Goal: Communication & Community: Share content

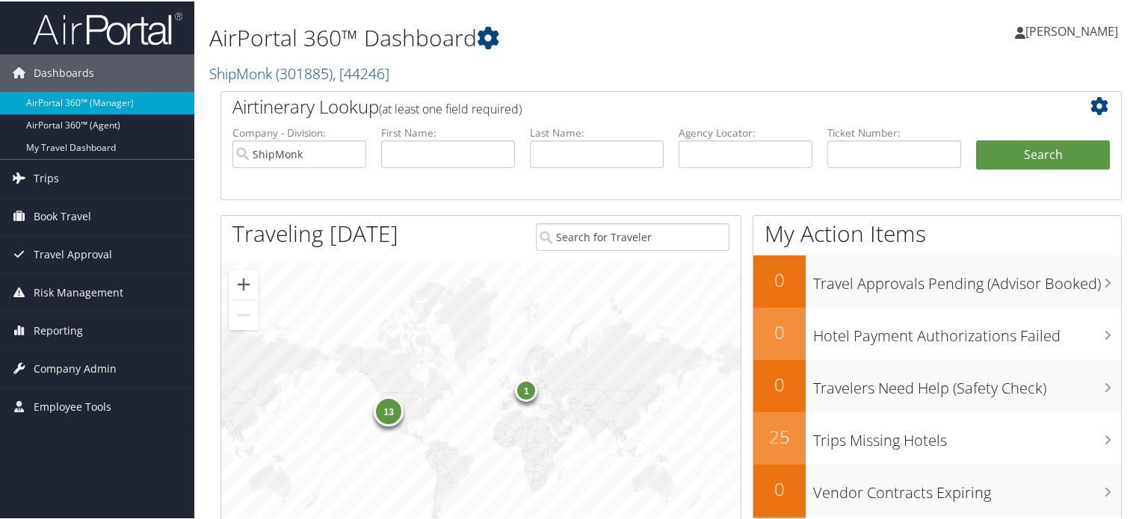
drag, startPoint x: 37, startPoint y: 182, endPoint x: 66, endPoint y: 201, distance: 35.0
click at [37, 182] on span "Trips" at bounding box center [46, 176] width 25 height 37
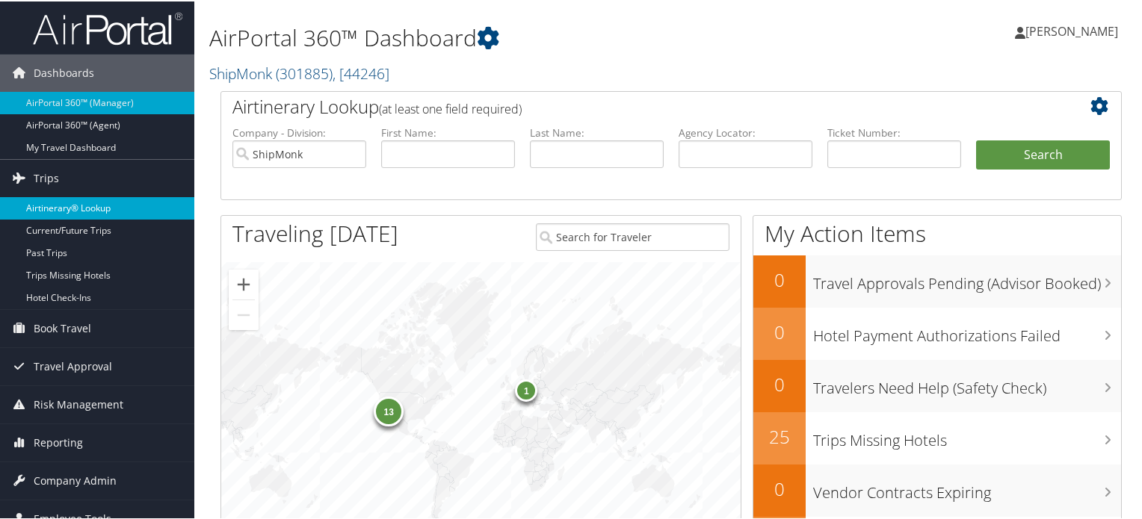
click at [78, 208] on link "Airtinerary® Lookup" at bounding box center [97, 207] width 194 height 22
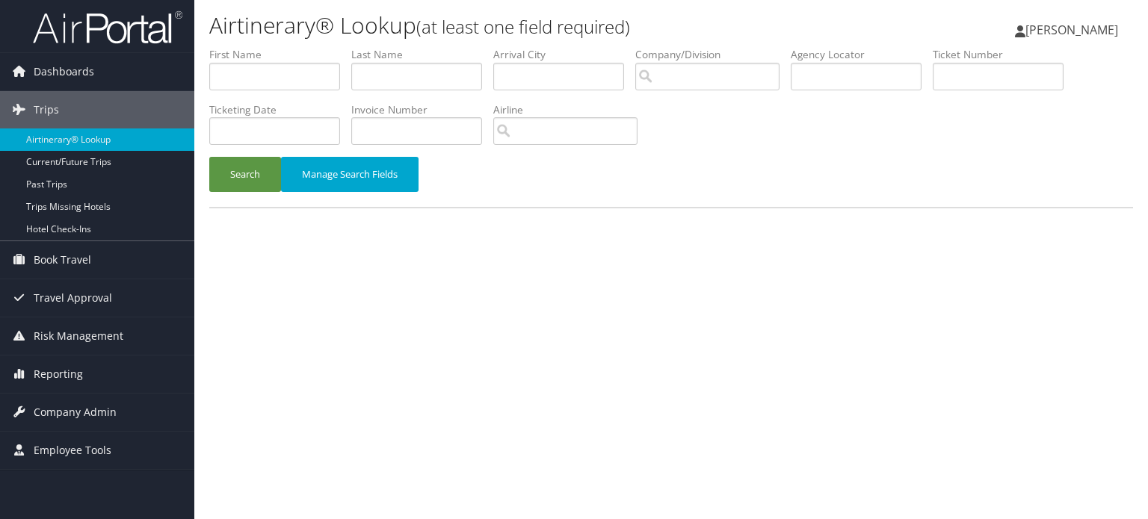
click at [651, 515] on div "Airtinerary® Lookup (at least one field required) Vivek Ranjan Vivek Ranjan My …" at bounding box center [670, 259] width 953 height 519
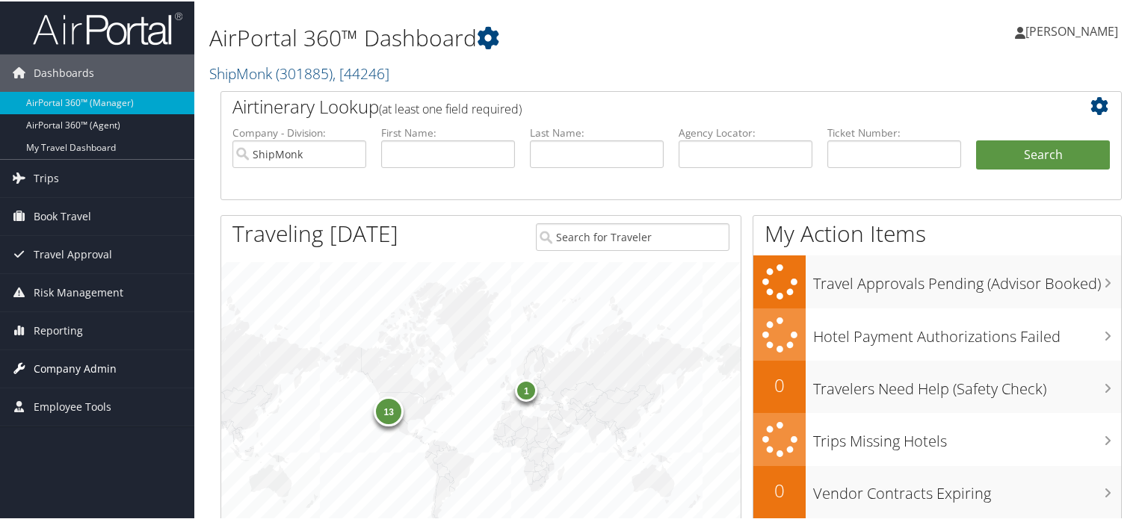
click at [90, 371] on span "Company Admin" at bounding box center [75, 367] width 83 height 37
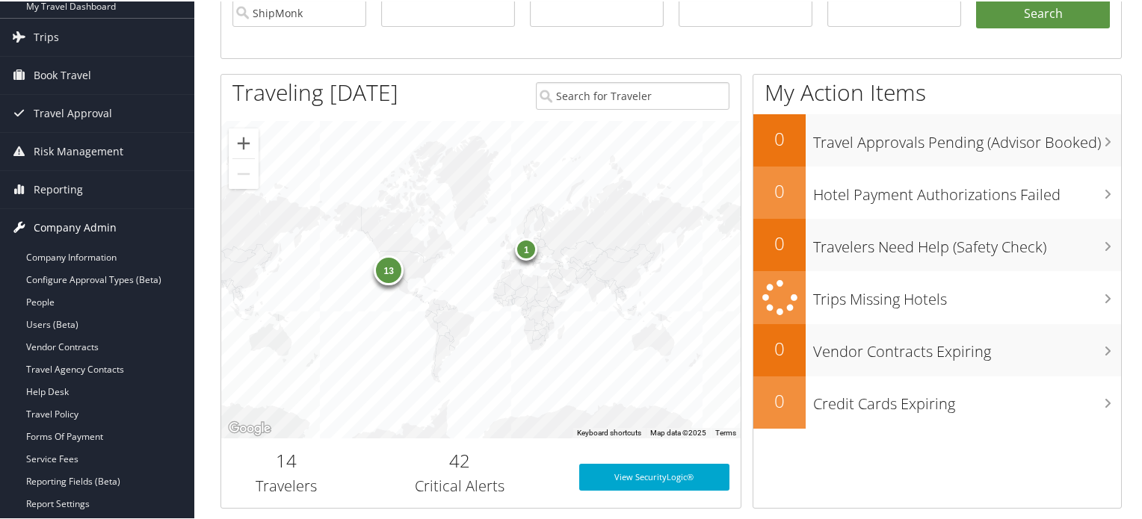
scroll to position [199, 0]
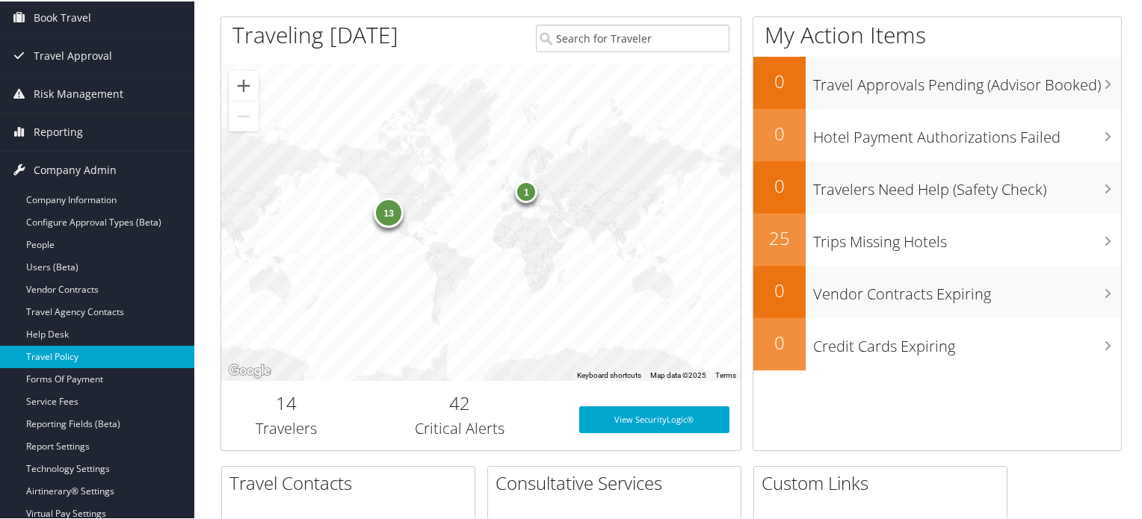
click at [75, 354] on link "Travel Policy" at bounding box center [97, 355] width 194 height 22
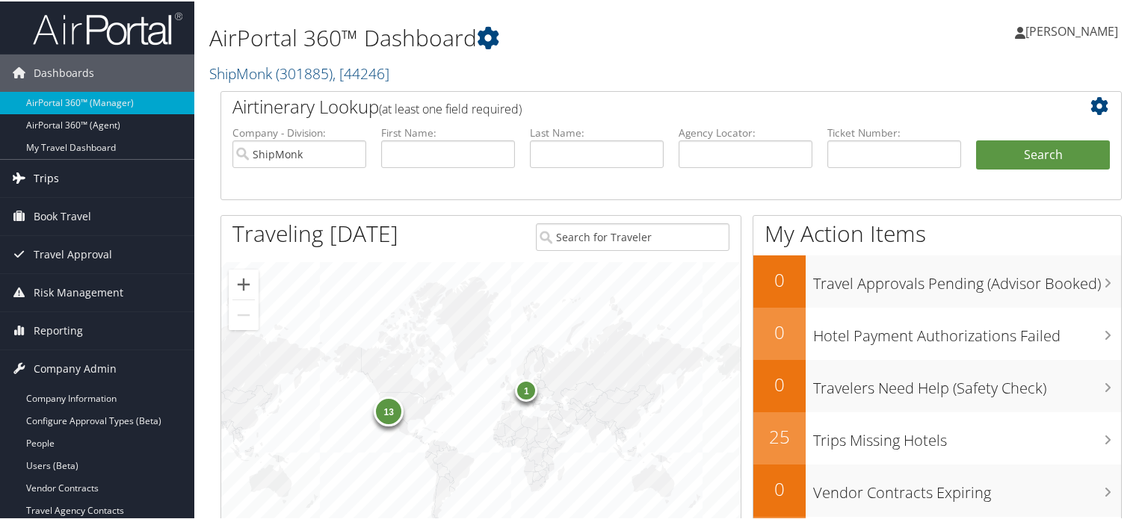
click at [46, 179] on span "Trips" at bounding box center [46, 176] width 25 height 37
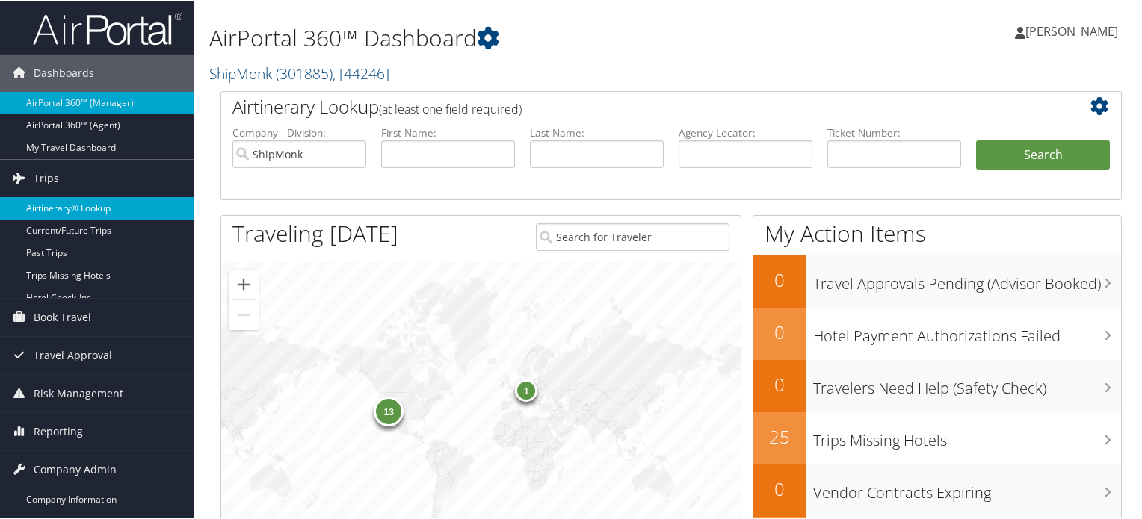
click at [57, 198] on link "Airtinerary® Lookup" at bounding box center [97, 207] width 194 height 22
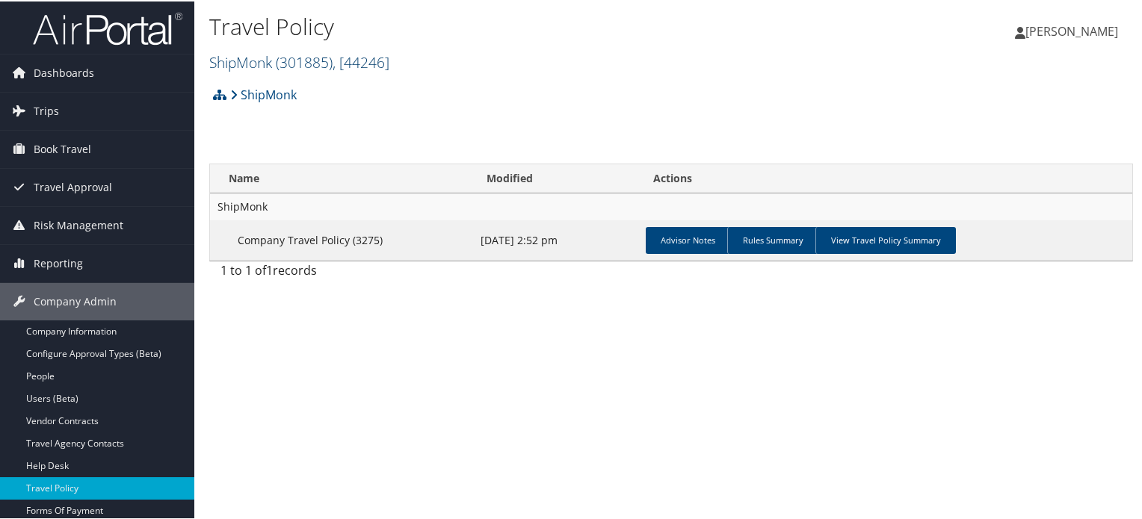
click at [306, 57] on span "( 301885 )" at bounding box center [304, 61] width 57 height 20
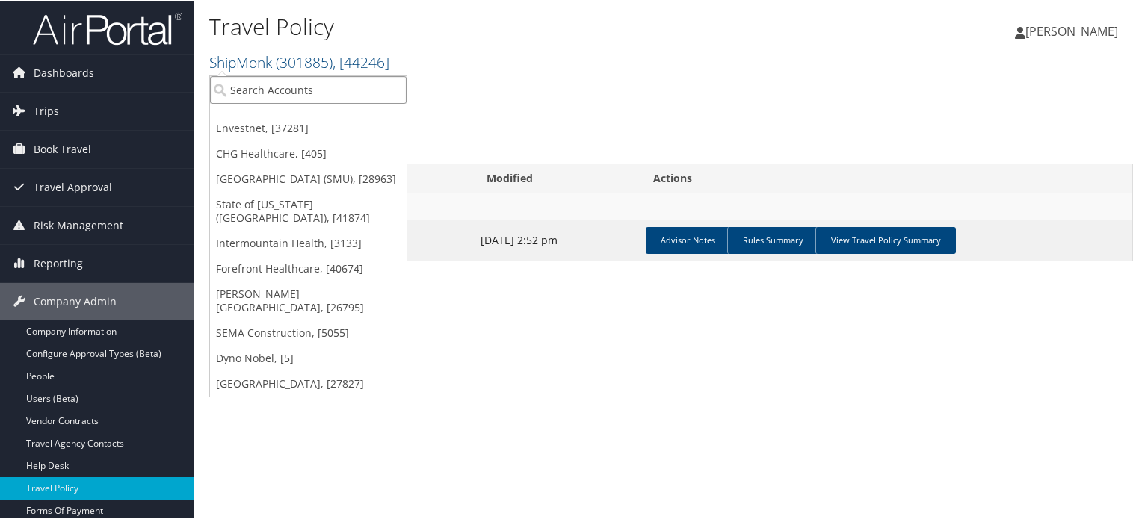
click at [279, 89] on input "search" at bounding box center [308, 89] width 196 height 28
type input "CIVICA"
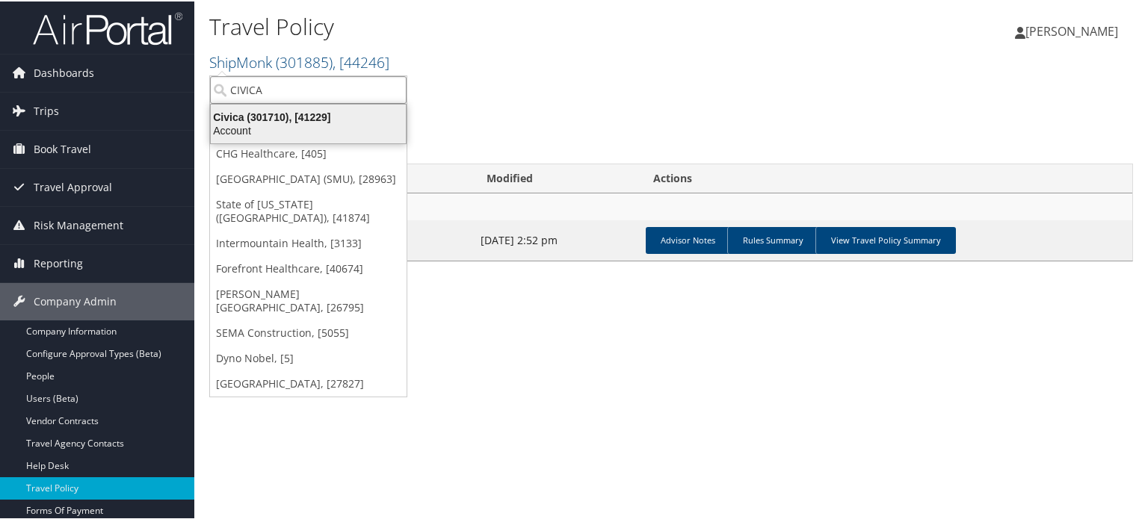
click at [288, 123] on div "Account" at bounding box center [308, 129] width 213 height 13
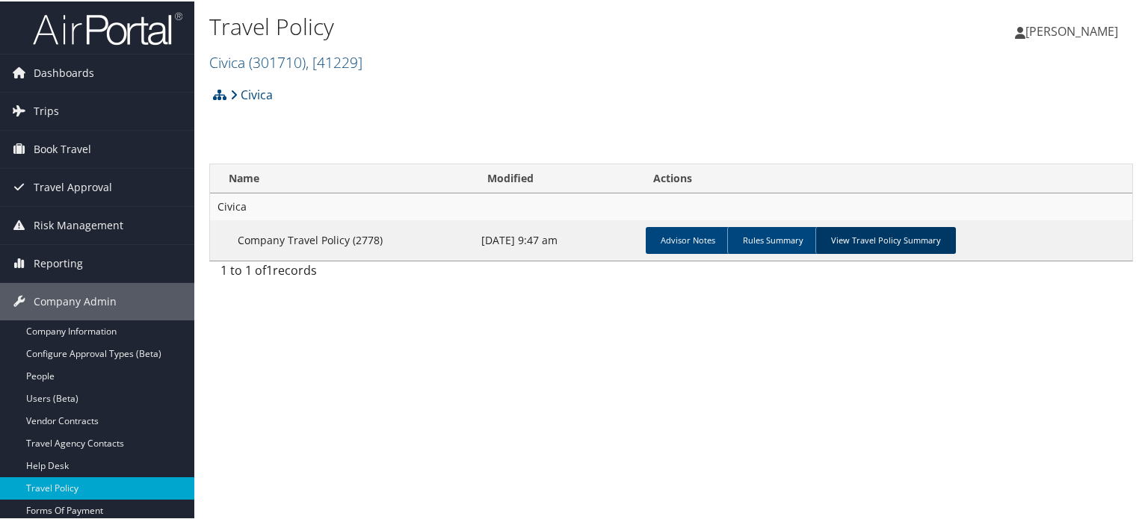
drag, startPoint x: 0, startPoint y: 0, endPoint x: 833, endPoint y: 234, distance: 865.2
click at [833, 234] on link "View Travel Policy Summary" at bounding box center [885, 239] width 140 height 27
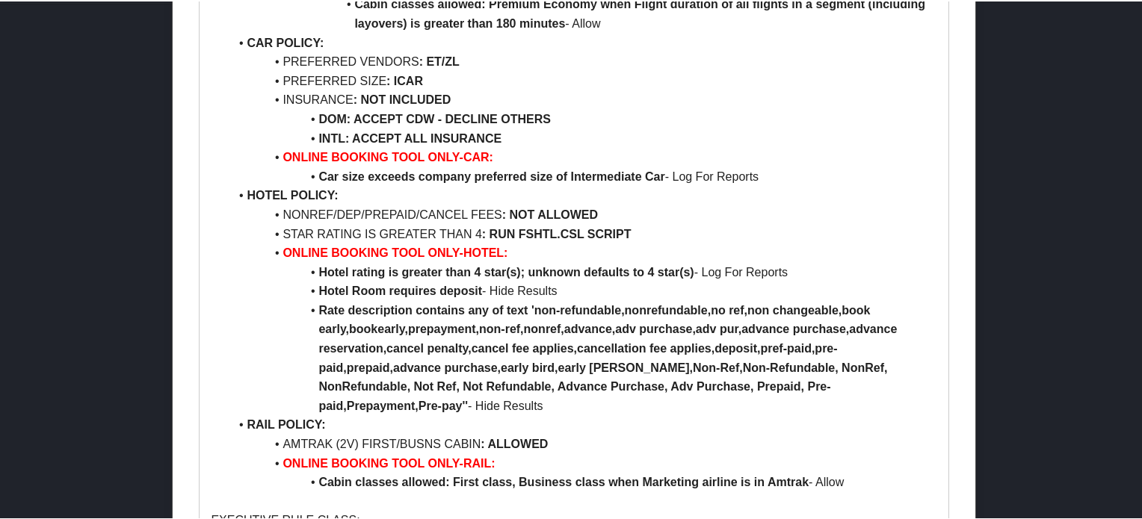
scroll to position [697, 0]
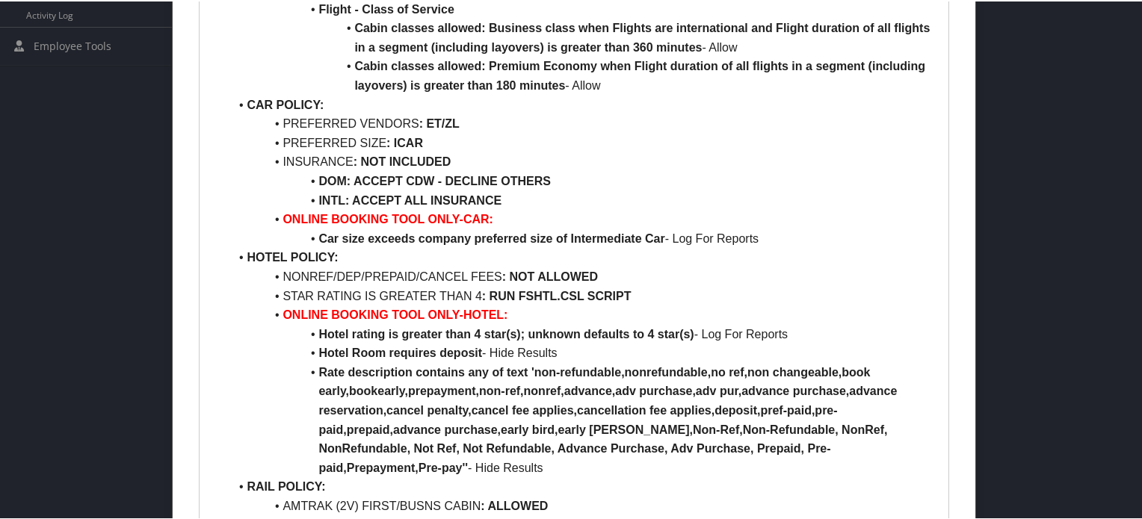
drag, startPoint x: 97, startPoint y: 215, endPoint x: 395, endPoint y: 27, distance: 352.6
click at [97, 215] on div at bounding box center [574, 259] width 1148 height 519
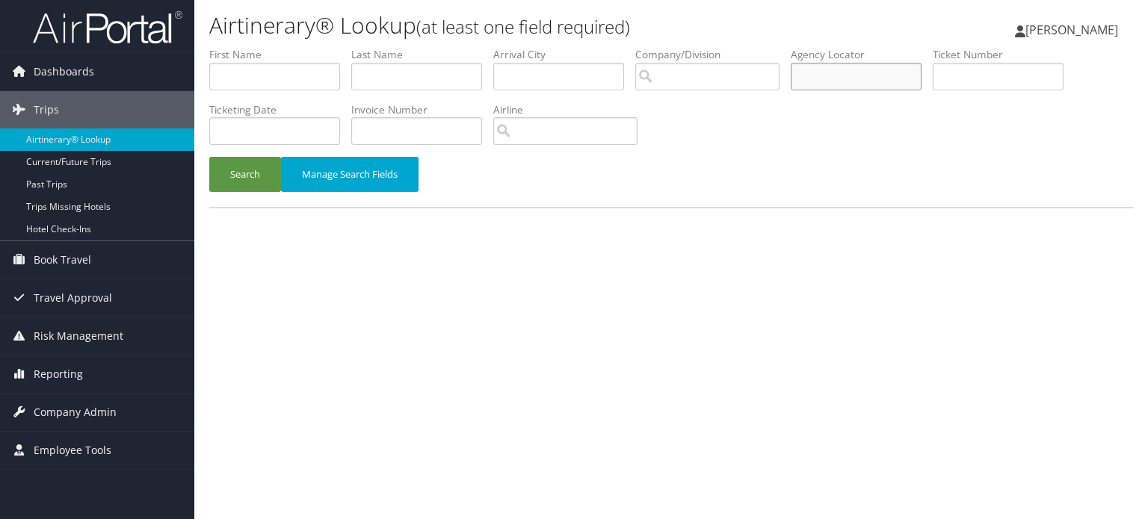
click at [867, 69] on input "text" at bounding box center [855, 77] width 131 height 28
paste input "DQ9X7Z"
click at [233, 167] on button "Search" at bounding box center [245, 174] width 72 height 35
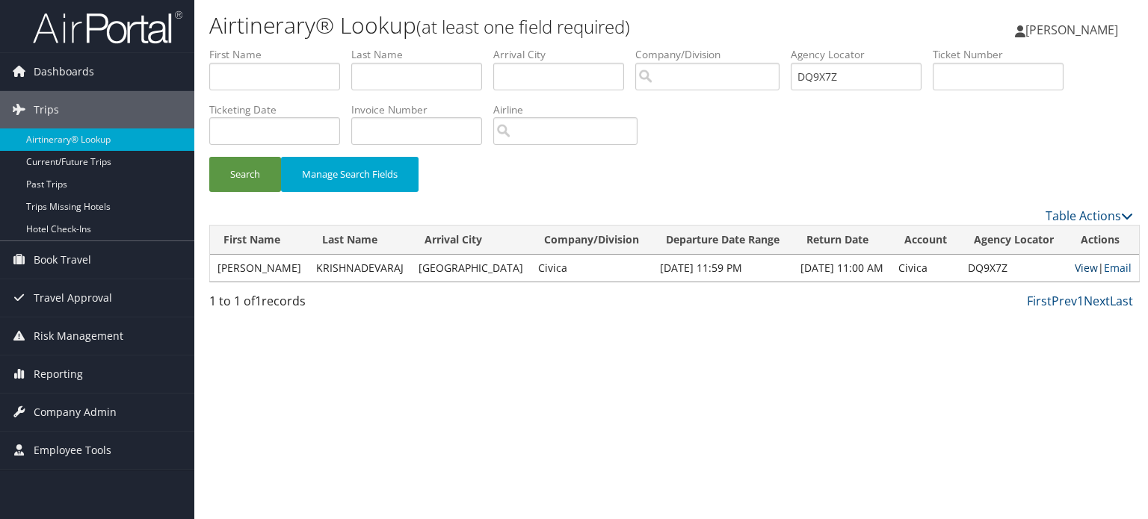
click at [1074, 268] on link "View" at bounding box center [1085, 268] width 23 height 14
click at [1077, 268] on link "View" at bounding box center [1085, 268] width 23 height 14
click at [248, 182] on button "Search" at bounding box center [245, 174] width 72 height 35
click at [237, 267] on td "MITHUN" at bounding box center [259, 268] width 99 height 27
click at [1067, 270] on td "View | Email" at bounding box center [1103, 268] width 72 height 27
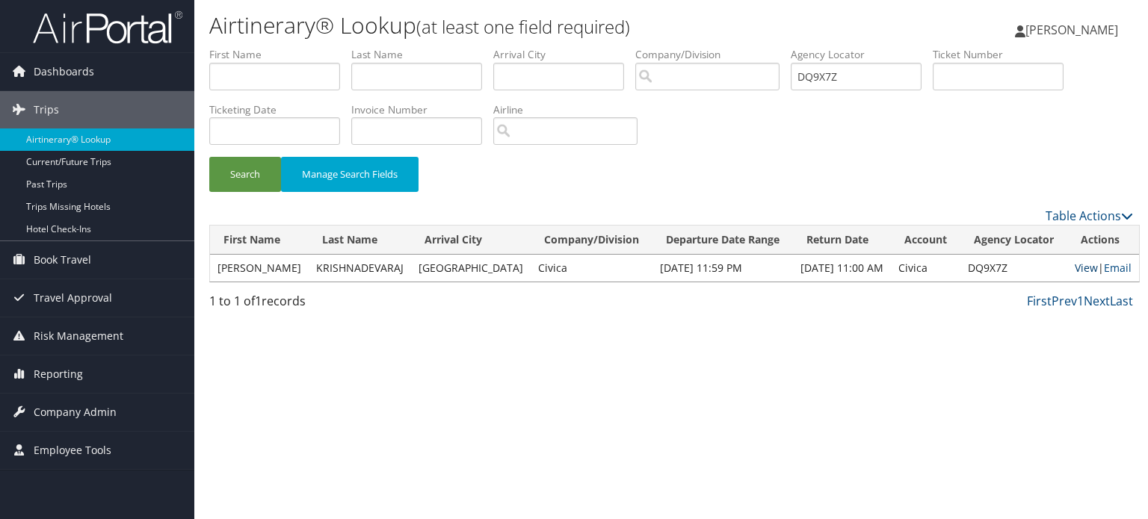
click at [1074, 265] on link "View" at bounding box center [1085, 268] width 23 height 14
drag, startPoint x: 858, startPoint y: 81, endPoint x: 687, endPoint y: 72, distance: 172.1
click at [713, 47] on ul "First Name Last Name Departure City Arrival City Company/Division Airport/City …" at bounding box center [670, 47] width 923 height 0
paste input "HQCMQ"
click at [244, 185] on button "Search" at bounding box center [245, 174] width 72 height 35
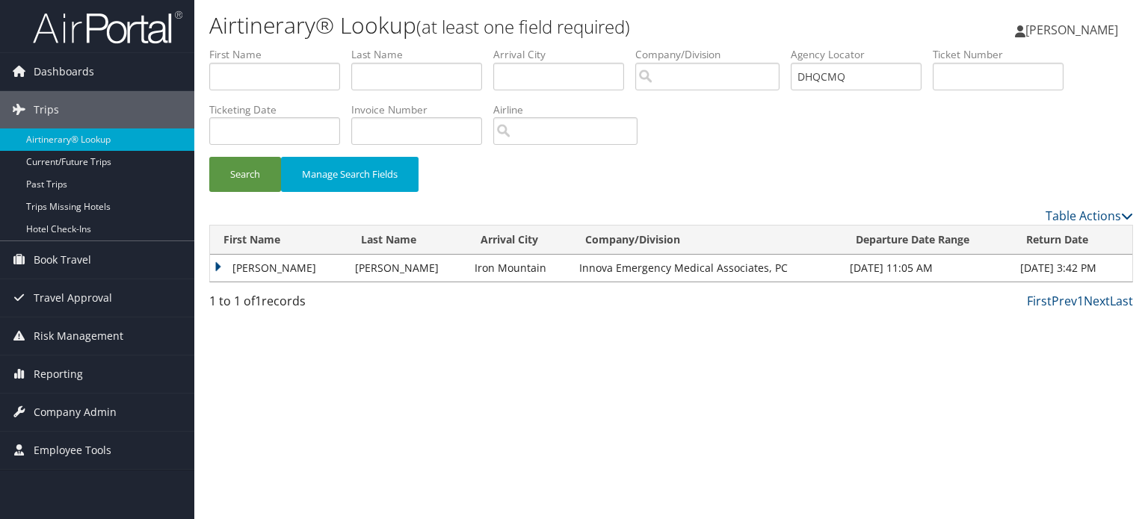
click at [249, 265] on td "PETER ANDREW" at bounding box center [278, 268] width 137 height 27
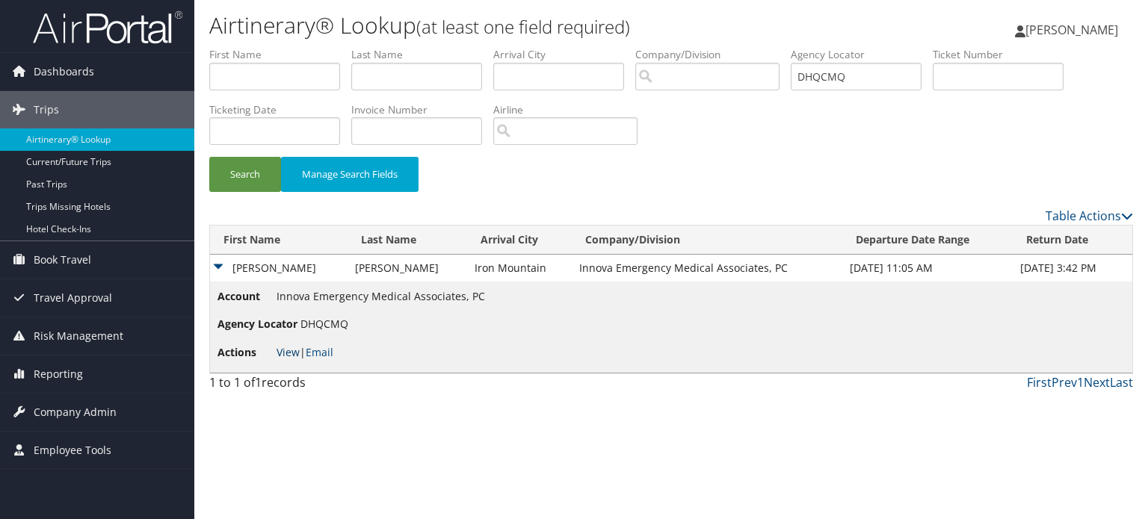
click at [284, 355] on link "View" at bounding box center [287, 352] width 23 height 14
drag, startPoint x: 873, startPoint y: 75, endPoint x: 553, endPoint y: 44, distance: 321.2
click at [612, 47] on ul "First Name Last Name Departure City Arrival City Company/Division Airport/City …" at bounding box center [670, 47] width 923 height 0
paste input "2M1ZR"
type input "D2M1ZR"
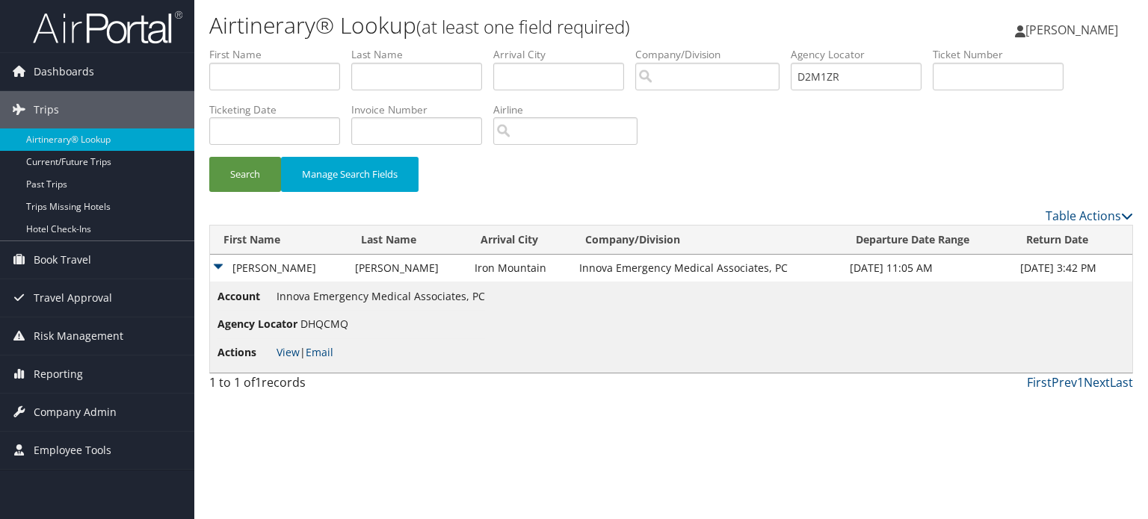
click at [419, 286] on td "Account Innova Emergency Medical Associates, PC Agency Locator DHQCMQ Actions V…" at bounding box center [671, 327] width 922 height 91
click at [424, 273] on td "BYERS" at bounding box center [407, 268] width 120 height 27
click at [359, 273] on td "BYERS" at bounding box center [407, 268] width 120 height 27
click at [217, 269] on td "PETER ANDREW" at bounding box center [278, 268] width 137 height 27
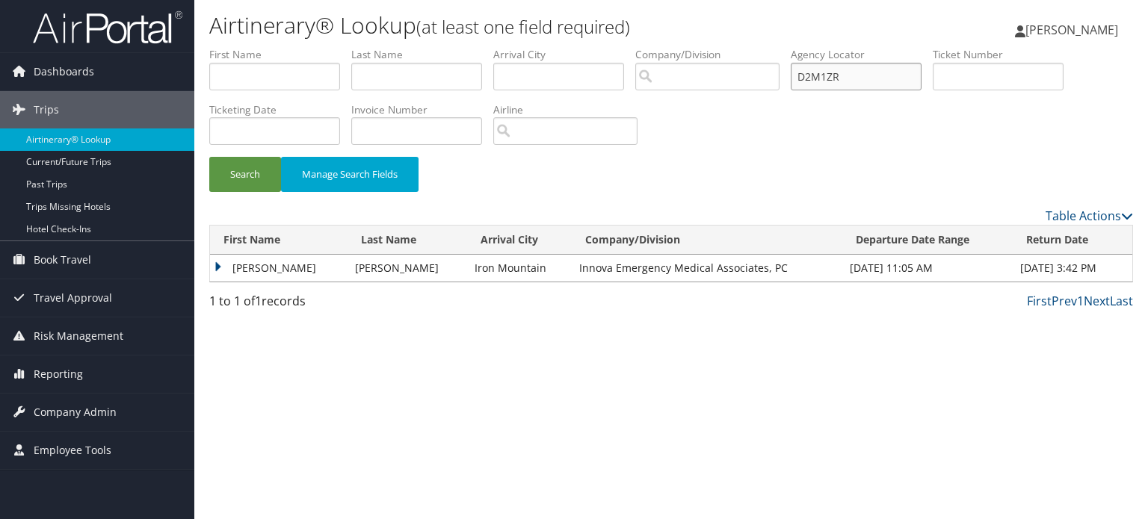
drag, startPoint x: 889, startPoint y: 83, endPoint x: 577, endPoint y: 68, distance: 311.9
click at [605, 47] on ul "First Name Last Name Departure City Arrival City Company/Division Airport/City …" at bounding box center [670, 47] width 923 height 0
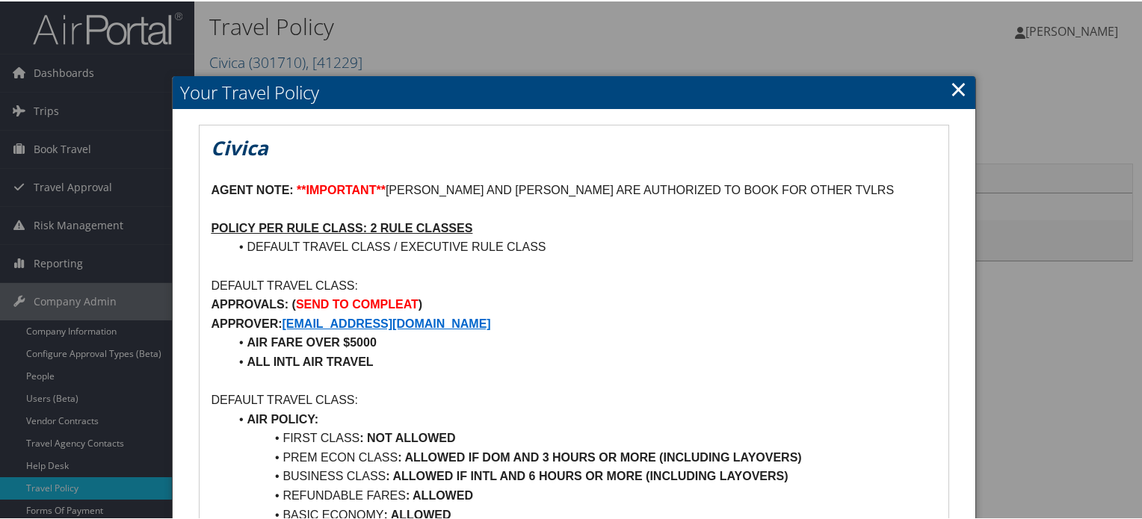
click at [952, 96] on link "×" at bounding box center [958, 87] width 17 height 30
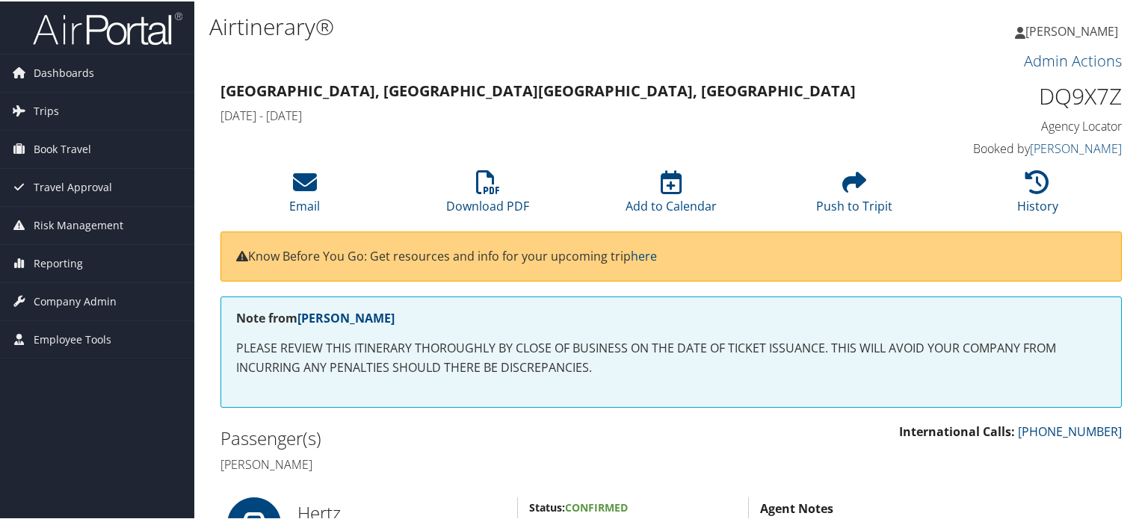
click at [1040, 93] on h1 "DQ9X7Z" at bounding box center [1017, 94] width 208 height 31
copy h1 "DQ9X7Z"
click at [296, 190] on icon at bounding box center [305, 181] width 24 height 24
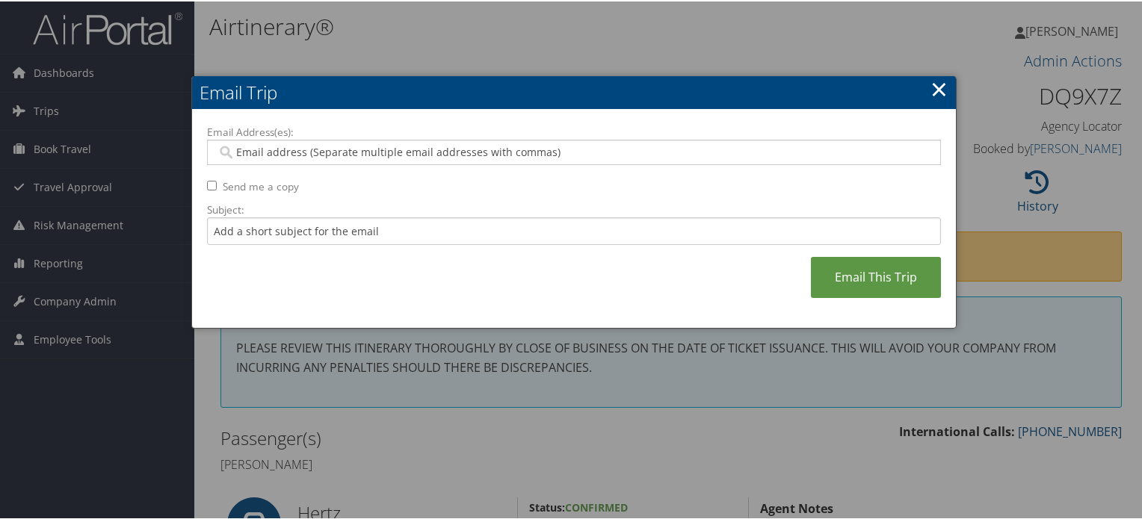
click at [930, 92] on link "×" at bounding box center [938, 87] width 17 height 30
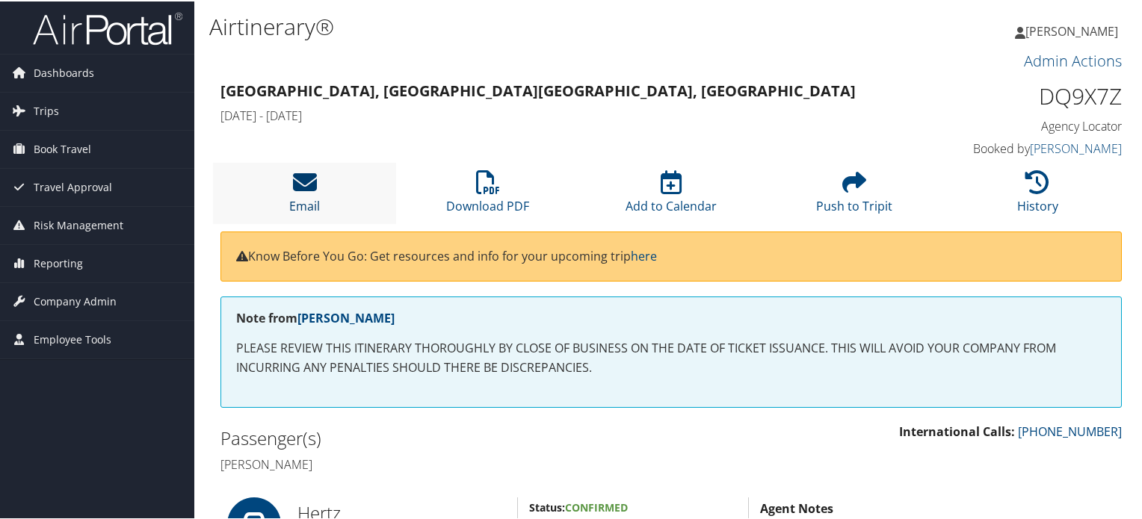
click at [300, 186] on icon at bounding box center [305, 181] width 24 height 24
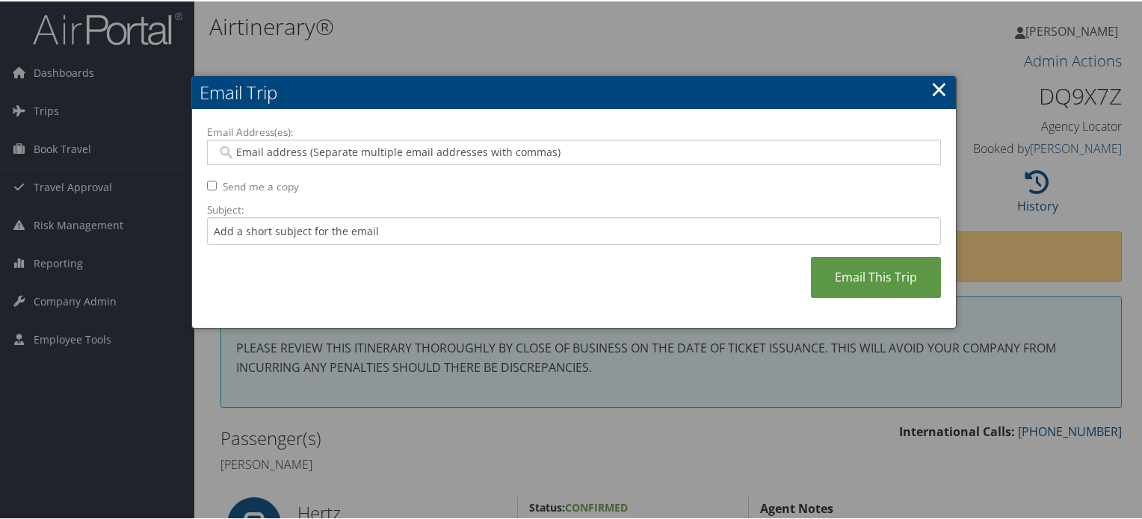
click at [371, 158] on input "Email Address(es):" at bounding box center [574, 150] width 714 height 15
paste input "MITHUN.KRISHNA@CIVICARX.ORG"
type input "MITHUN.KRISHNA@CIVICARX.ORG"
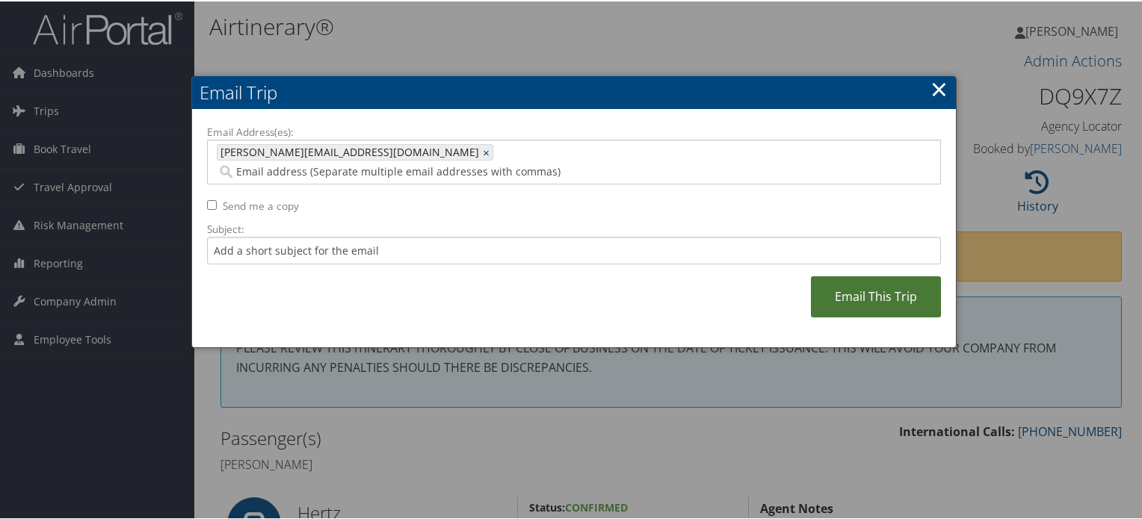
click at [899, 275] on link "Email This Trip" at bounding box center [876, 295] width 130 height 41
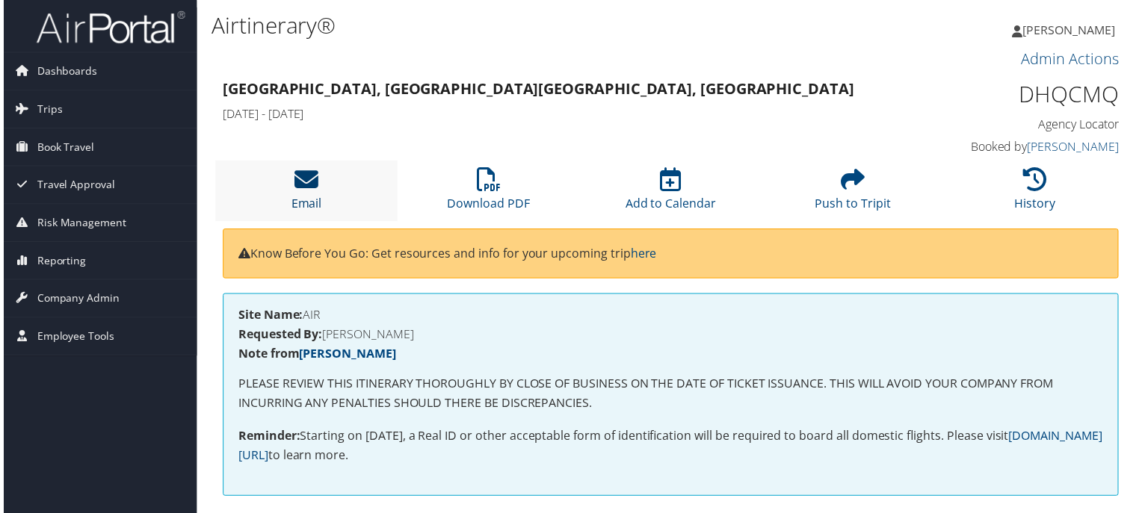
click at [314, 205] on link "Email" at bounding box center [304, 195] width 31 height 36
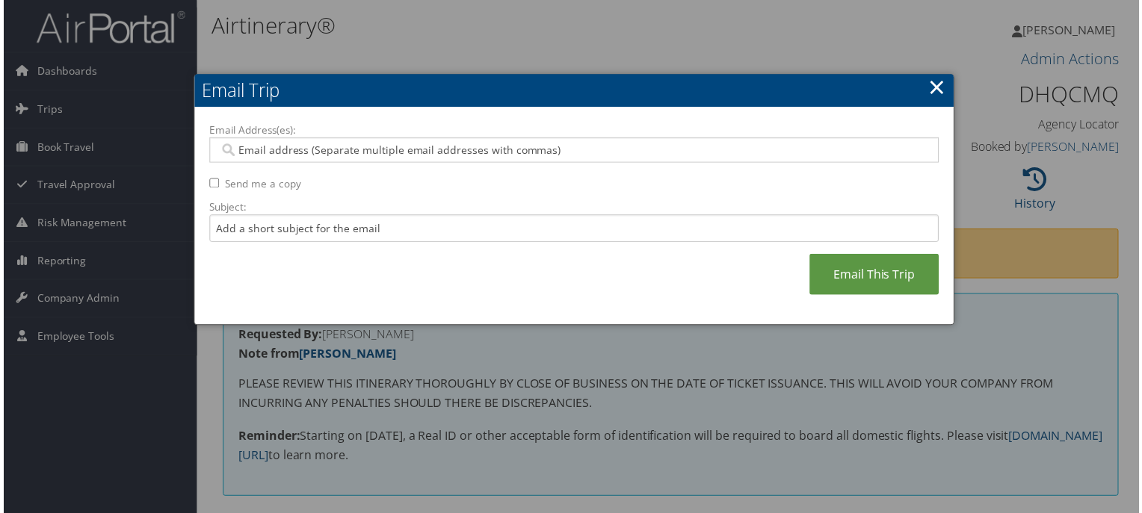
click at [321, 158] on div at bounding box center [574, 150] width 734 height 25
paste input "LIGHT122376@YAHOO.COM"
type input "LIGHT122376@YAHOO.COM"
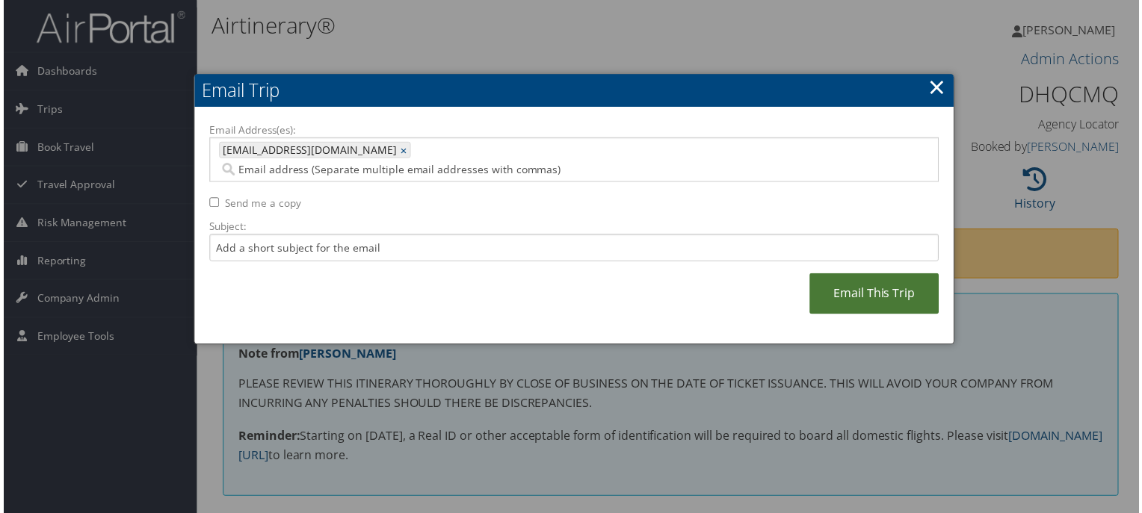
click at [887, 282] on link "Email This Trip" at bounding box center [876, 295] width 130 height 41
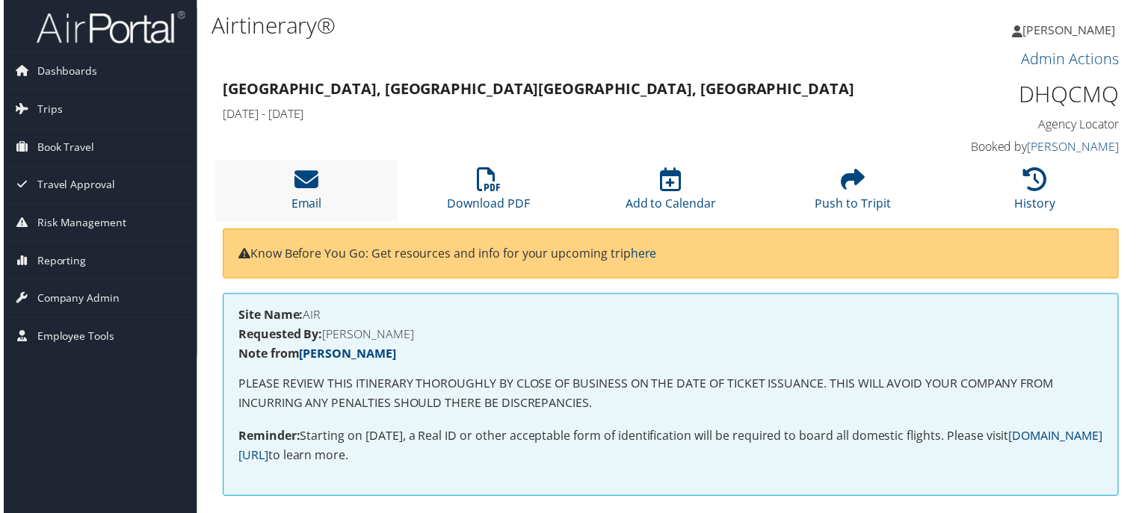
click at [290, 189] on li "Email" at bounding box center [304, 191] width 183 height 61
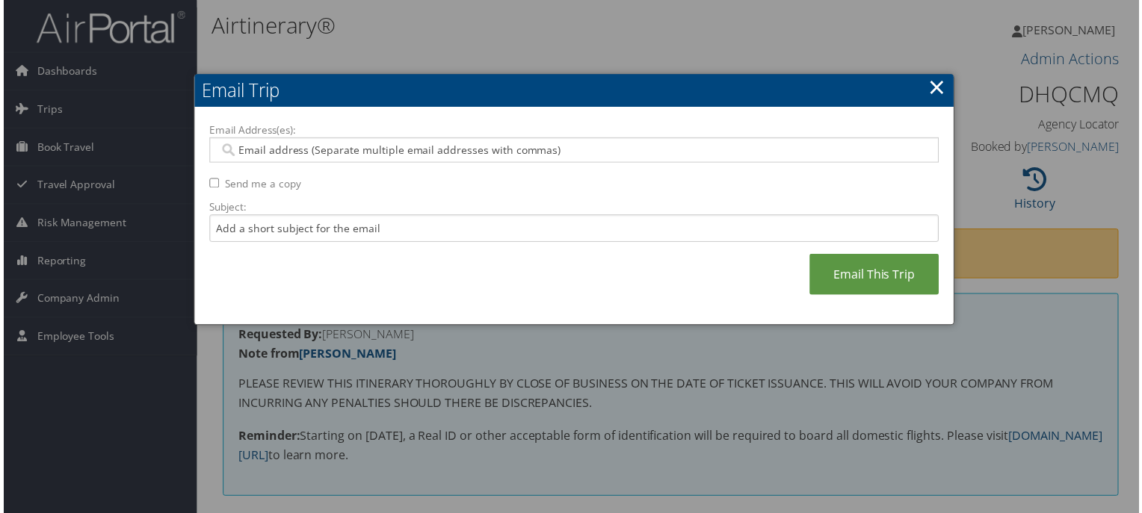
click at [294, 153] on input "Email Address(es):" at bounding box center [574, 150] width 714 height 15
paste input "LIGHT122376@YAHOO.COM"
type input "LIGHT122376@YAHOO.COM"
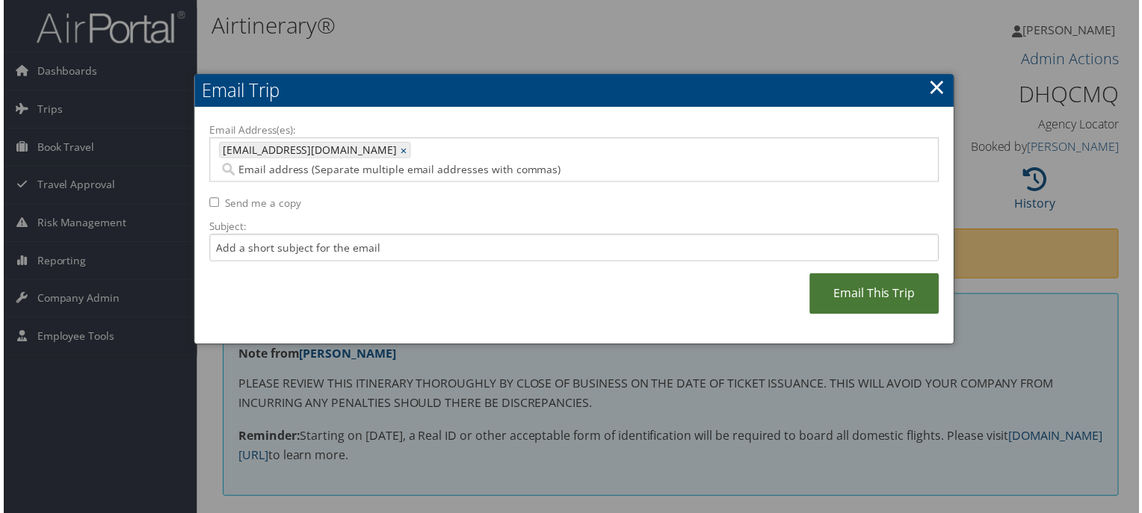
click at [865, 284] on link "Email This Trip" at bounding box center [876, 295] width 130 height 41
